Goal: Task Accomplishment & Management: Manage account settings

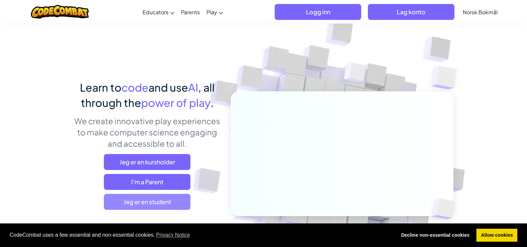
click at [177, 201] on span "Jeg er en student" at bounding box center [147, 202] width 86 height 16
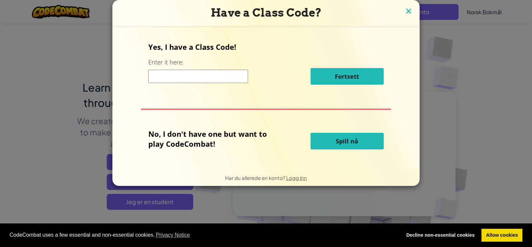
click at [406, 8] on img at bounding box center [408, 12] width 9 height 10
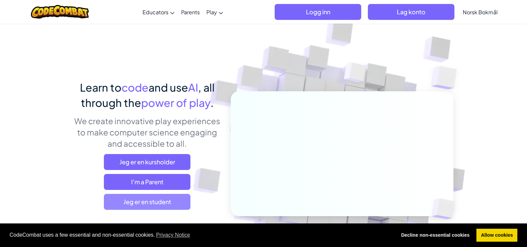
click at [182, 195] on span "Jeg er en student" at bounding box center [147, 202] width 86 height 16
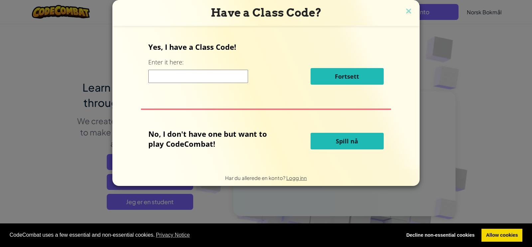
click at [326, 138] on button "Spill nå" at bounding box center [347, 141] width 73 height 17
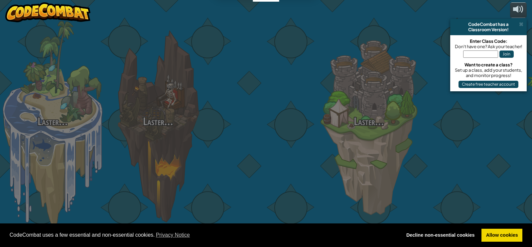
select select "nb"
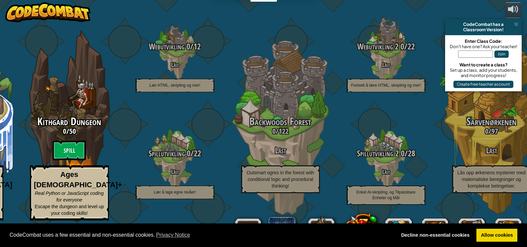
scroll to position [0, 0]
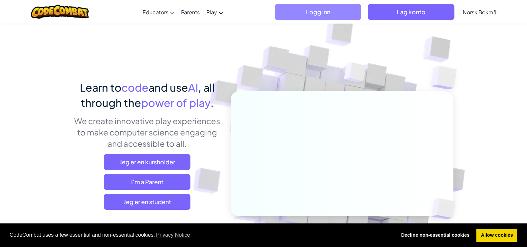
click at [333, 19] on span "Logg inn" at bounding box center [317, 12] width 86 height 16
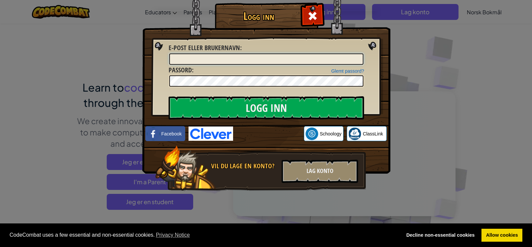
click at [258, 61] on input "E-post eller brukernavn :" at bounding box center [266, 59] width 194 height 11
type input "[EMAIL_ADDRESS][PERSON_NAME][DOMAIN_NAME]"
click at [169, 96] on input "Logg inn" at bounding box center [267, 107] width 196 height 23
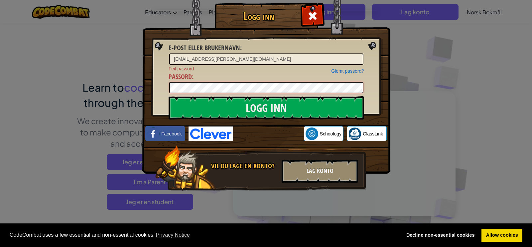
click at [169, 96] on input "Logg inn" at bounding box center [267, 107] width 196 height 23
click at [357, 72] on link "Glemt passord?" at bounding box center [347, 71] width 33 height 5
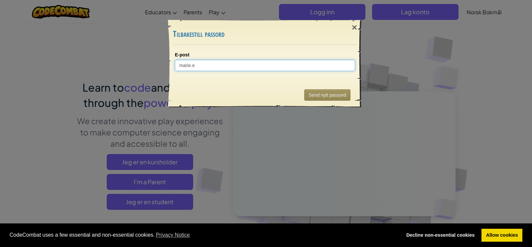
type input "marie.e."
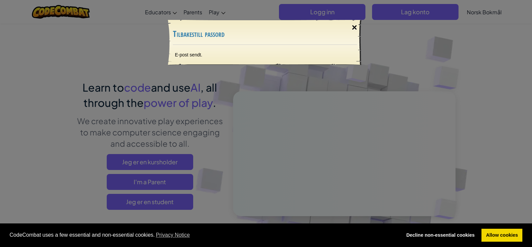
click at [354, 29] on div "×" at bounding box center [354, 27] width 15 height 19
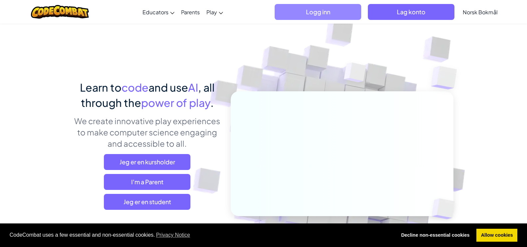
click at [341, 15] on span "Logg inn" at bounding box center [317, 12] width 86 height 16
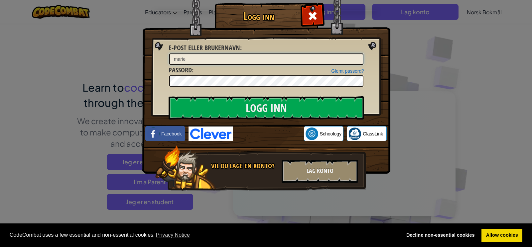
type input "[EMAIL_ADDRESS][PERSON_NAME][DOMAIN_NAME]"
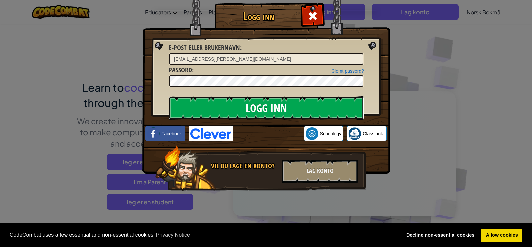
click at [279, 114] on input "Logg inn" at bounding box center [267, 107] width 196 height 23
